Goal: Transaction & Acquisition: Purchase product/service

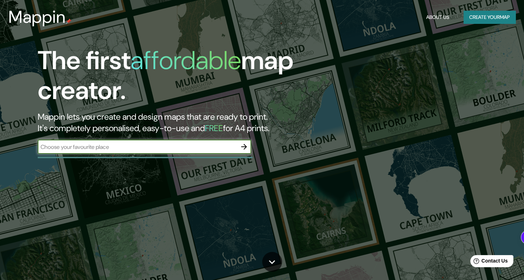
click at [228, 148] on input "text" at bounding box center [137, 147] width 199 height 8
type input "[GEOGRAPHIC_DATA]"
click at [244, 149] on icon "button" at bounding box center [244, 147] width 6 height 6
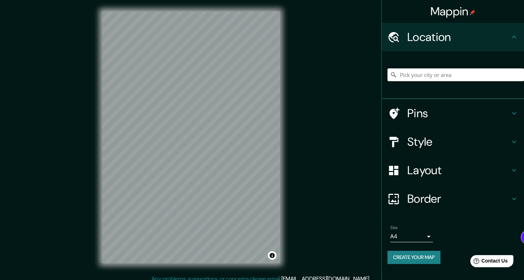
click at [457, 78] on input "Pick your city or area" at bounding box center [455, 74] width 137 height 13
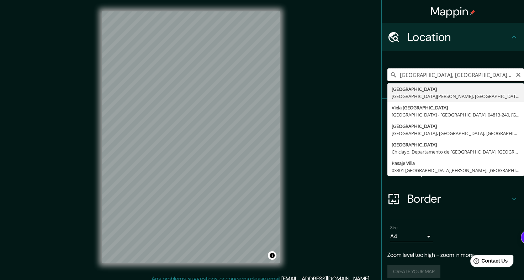
click at [462, 71] on input "[GEOGRAPHIC_DATA], [GEOGRAPHIC_DATA][PERSON_NAME], [GEOGRAPHIC_DATA]" at bounding box center [455, 74] width 137 height 13
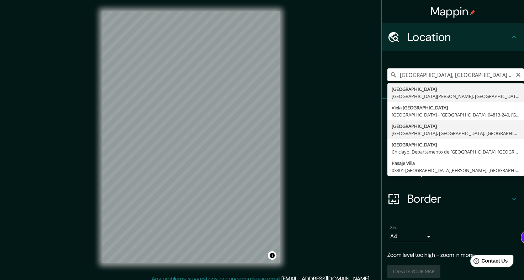
type input "[GEOGRAPHIC_DATA], [GEOGRAPHIC_DATA], [GEOGRAPHIC_DATA], [GEOGRAPHIC_DATA]"
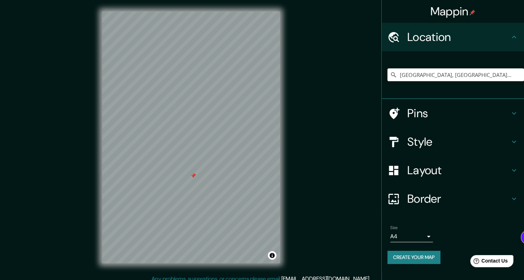
click at [454, 105] on div "Pins" at bounding box center [453, 113] width 142 height 28
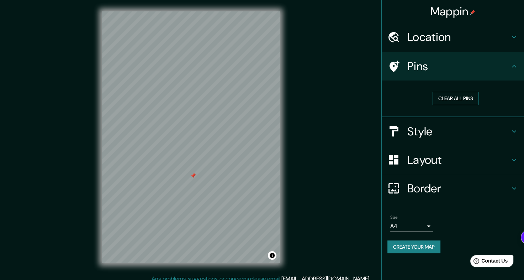
click at [456, 98] on button "Clear all pins" at bounding box center [455, 98] width 46 height 13
click at [501, 157] on h4 "Layout" at bounding box center [458, 160] width 102 height 14
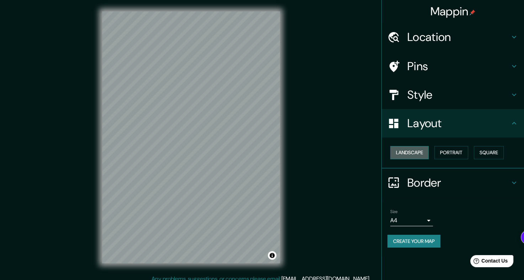
click at [411, 151] on button "Landscape" at bounding box center [409, 152] width 38 height 13
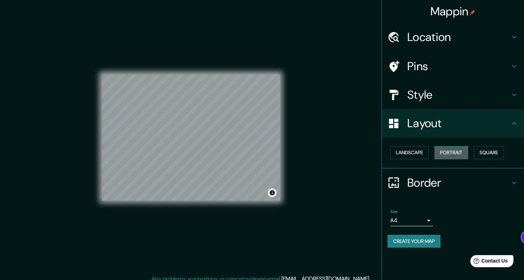
click at [444, 149] on button "Portrait" at bounding box center [451, 152] width 34 height 13
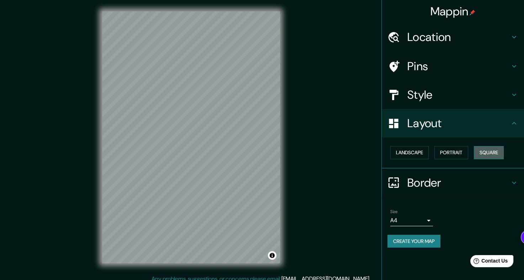
click at [492, 150] on button "Square" at bounding box center [489, 152] width 30 height 13
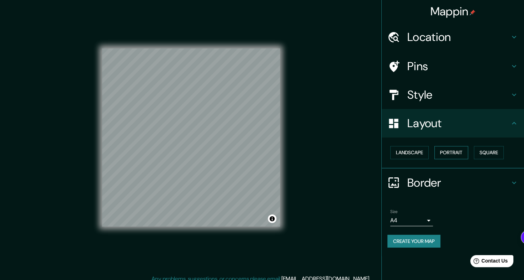
click at [450, 153] on button "Portrait" at bounding box center [451, 152] width 34 height 13
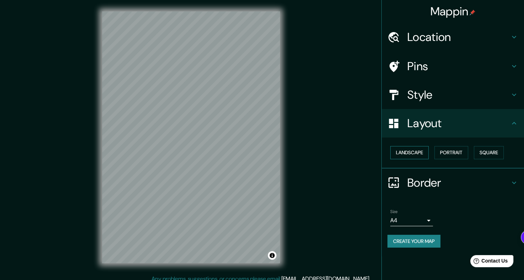
click at [418, 151] on button "Landscape" at bounding box center [409, 152] width 38 height 13
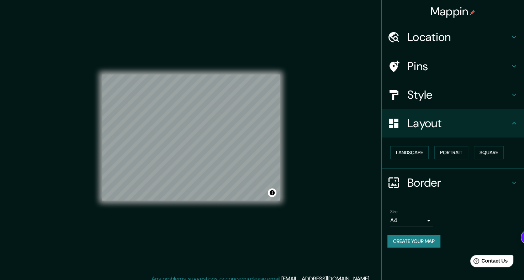
click at [432, 219] on div "Size A4 single" at bounding box center [452, 217] width 131 height 23
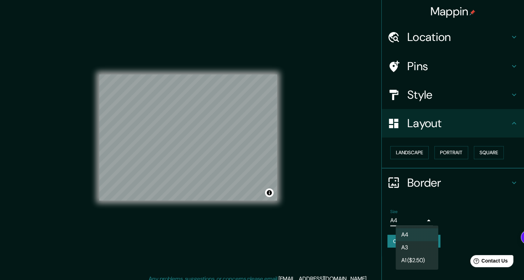
click at [430, 219] on body "Mappin Location [GEOGRAPHIC_DATA], [GEOGRAPHIC_DATA], [GEOGRAPHIC_DATA], [GEOGR…" at bounding box center [262, 140] width 524 height 280
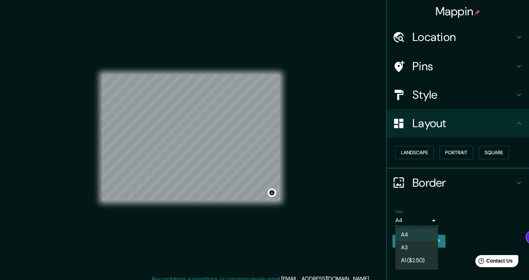
click at [430, 220] on div at bounding box center [264, 140] width 529 height 280
